Goal: Information Seeking & Learning: Learn about a topic

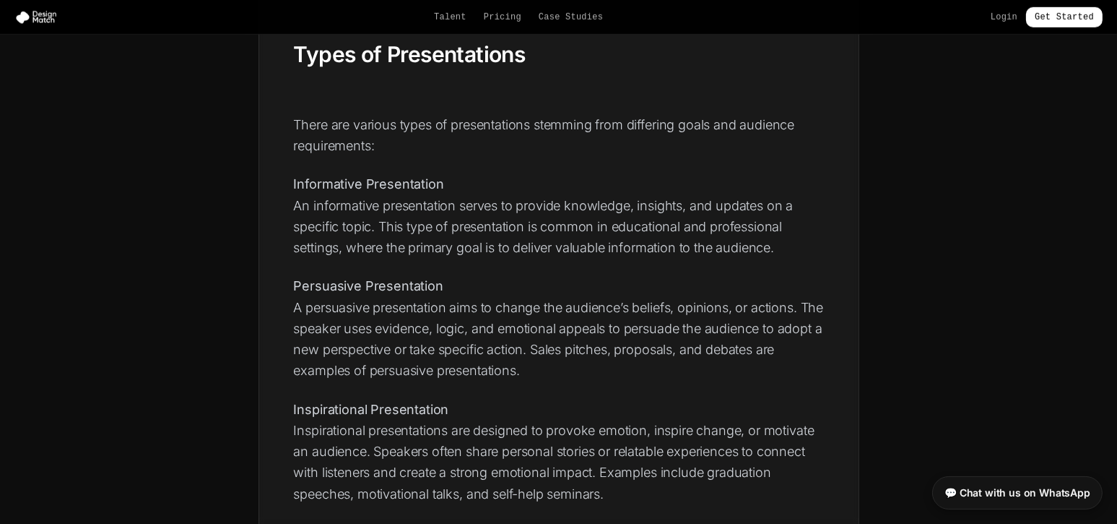
scroll to position [1541, 0]
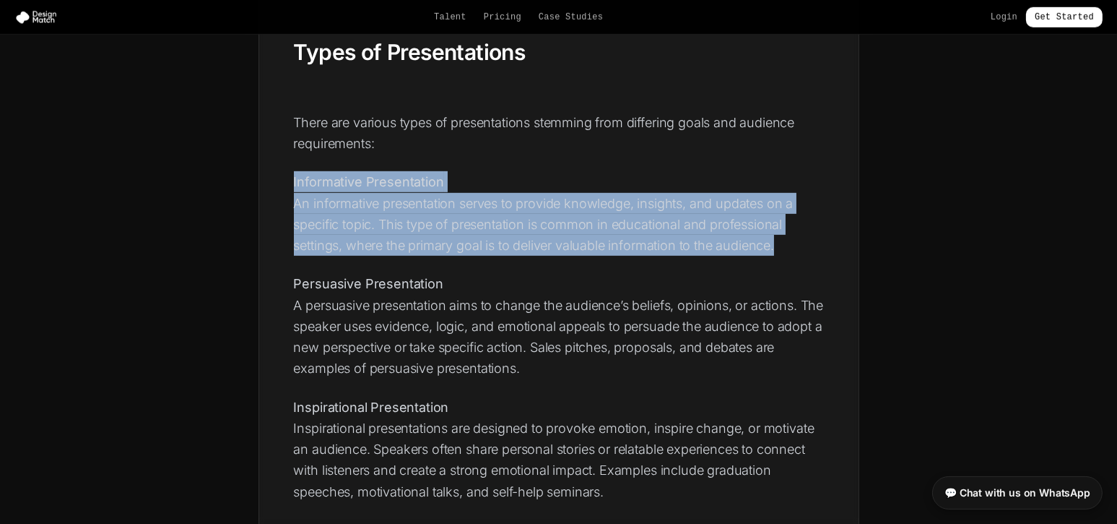
drag, startPoint x: 293, startPoint y: 176, endPoint x: 781, endPoint y: 250, distance: 493.1
click at [782, 250] on p "Informative Presentation An informative presentation serves to provide knowledg…" at bounding box center [559, 213] width 530 height 85
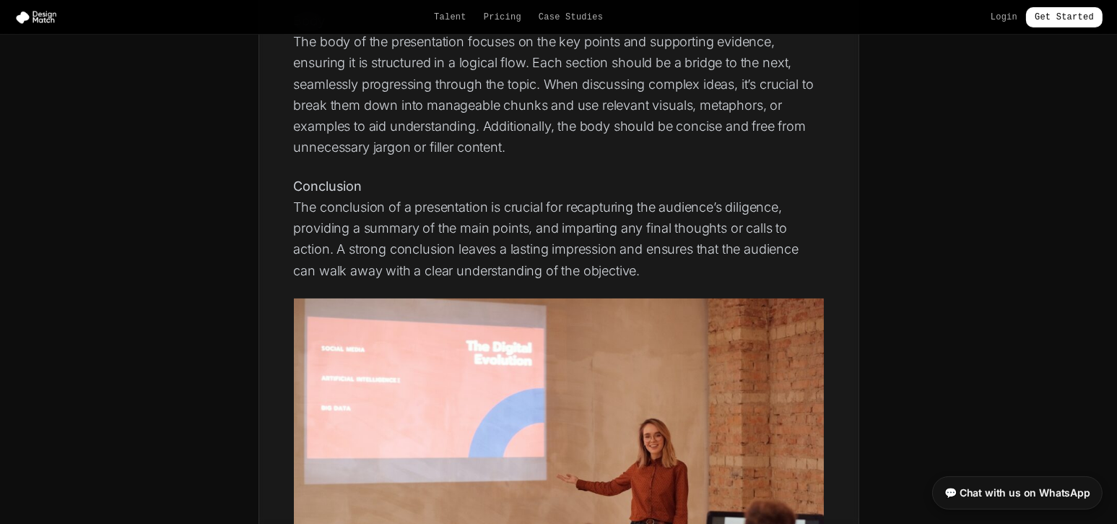
scroll to position [867, 0]
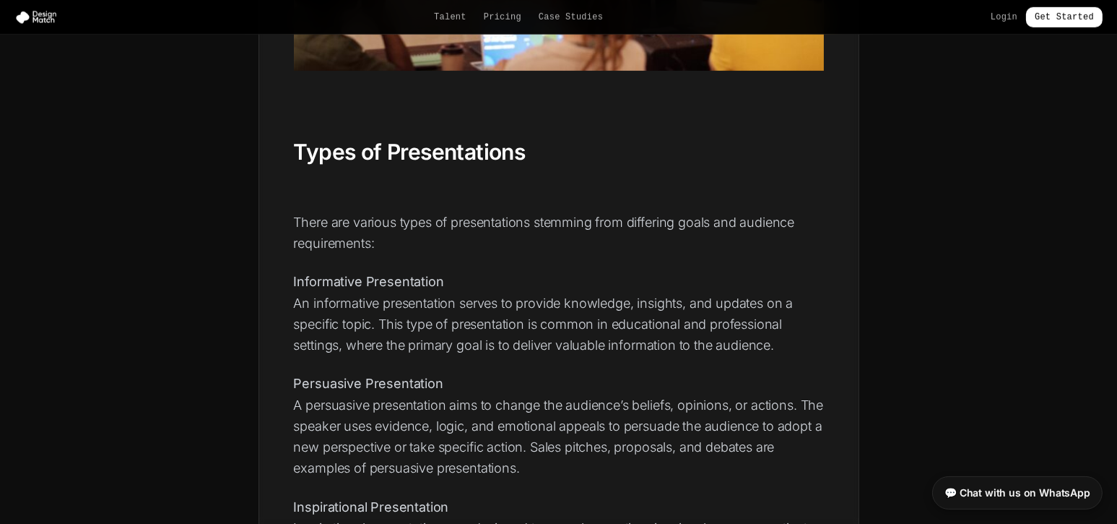
scroll to position [1445, 0]
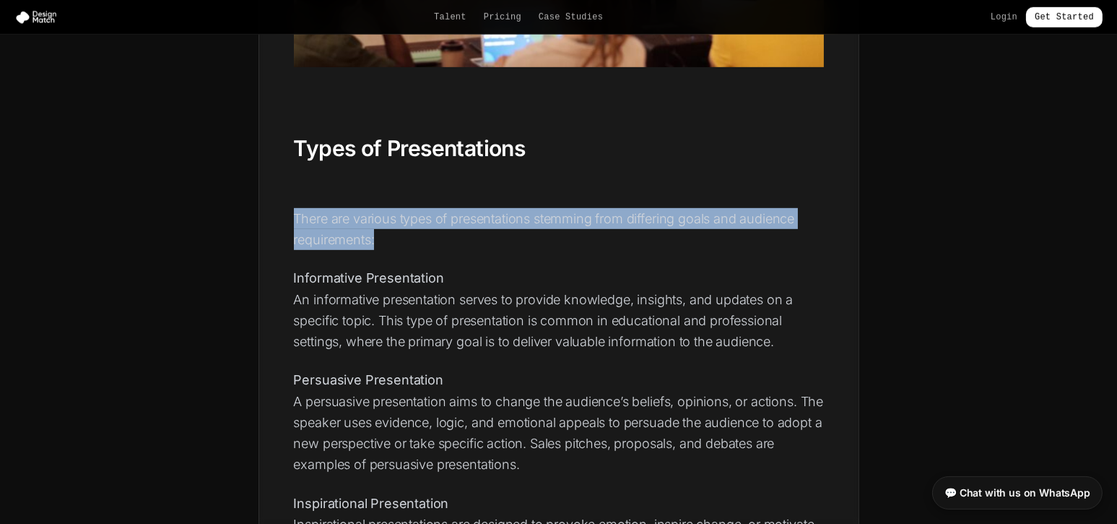
drag, startPoint x: 293, startPoint y: 212, endPoint x: 392, endPoint y: 229, distance: 100.3
click at [392, 229] on p "There are various types of presentations stemming from differing goals and audi…" at bounding box center [559, 229] width 530 height 43
copy p "There are various types of presentations stemming from differing goals and audi…"
click at [358, 226] on p "There are various types of presentations stemming from differing goals and audi…" at bounding box center [559, 229] width 530 height 43
drag, startPoint x: 293, startPoint y: 214, endPoint x: 391, endPoint y: 245, distance: 103.0
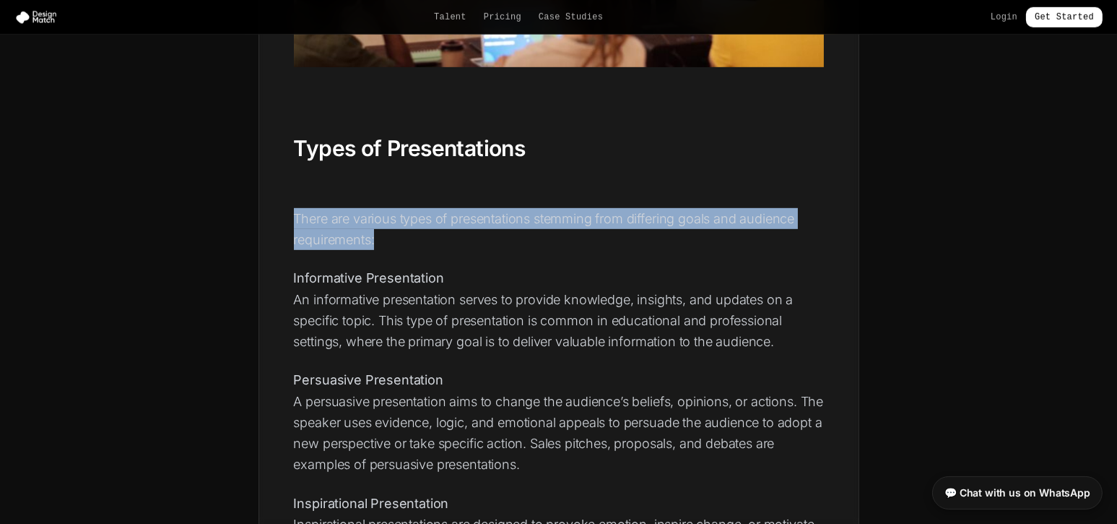
click at [391, 245] on p "There are various types of presentations stemming from differing goals and audi…" at bounding box center [559, 229] width 530 height 43
copy p "There are various types of presentations stemming from differing goals and audi…"
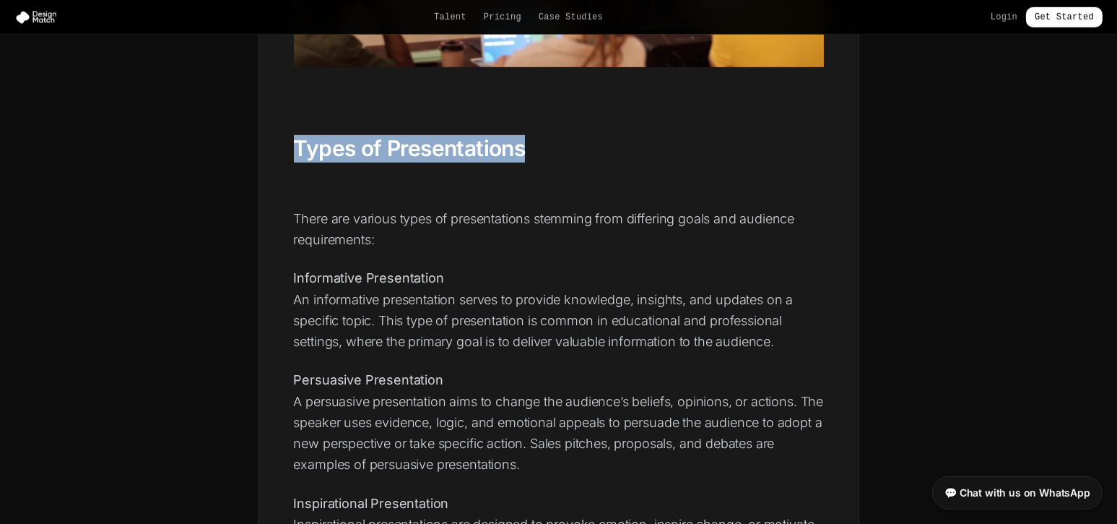
drag, startPoint x: 295, startPoint y: 144, endPoint x: 563, endPoint y: 152, distance: 267.4
click at [563, 152] on h2 "Types of Presentations" at bounding box center [559, 148] width 530 height 27
copy h2 "Types of Presentations"
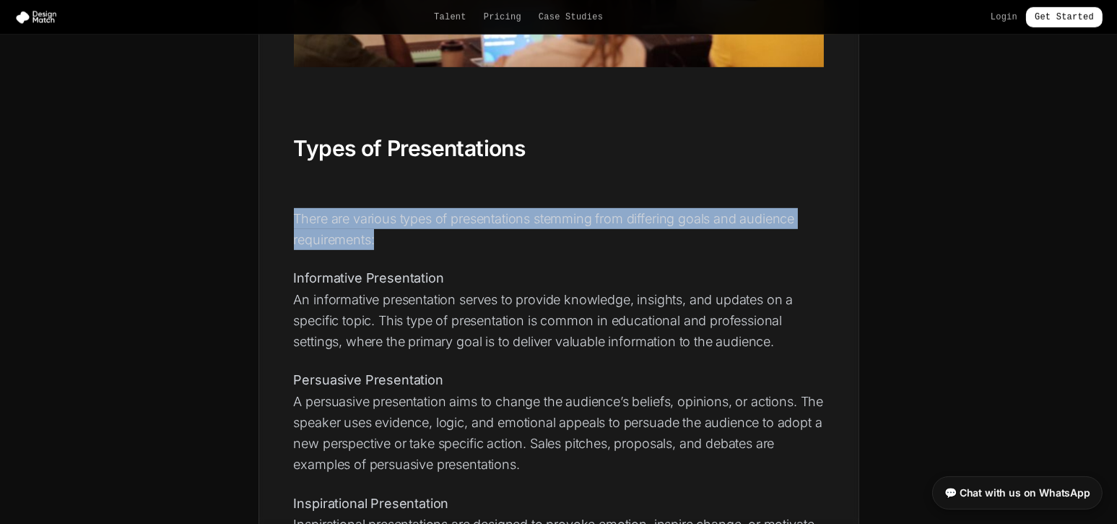
drag, startPoint x: 295, startPoint y: 215, endPoint x: 424, endPoint y: 233, distance: 130.7
click at [424, 233] on p "There are various types of presentations stemming from differing goals and audi…" at bounding box center [559, 229] width 530 height 43
copy p "There are various types of presentations stemming from differing goals and audi…"
